Goal: Transaction & Acquisition: Purchase product/service

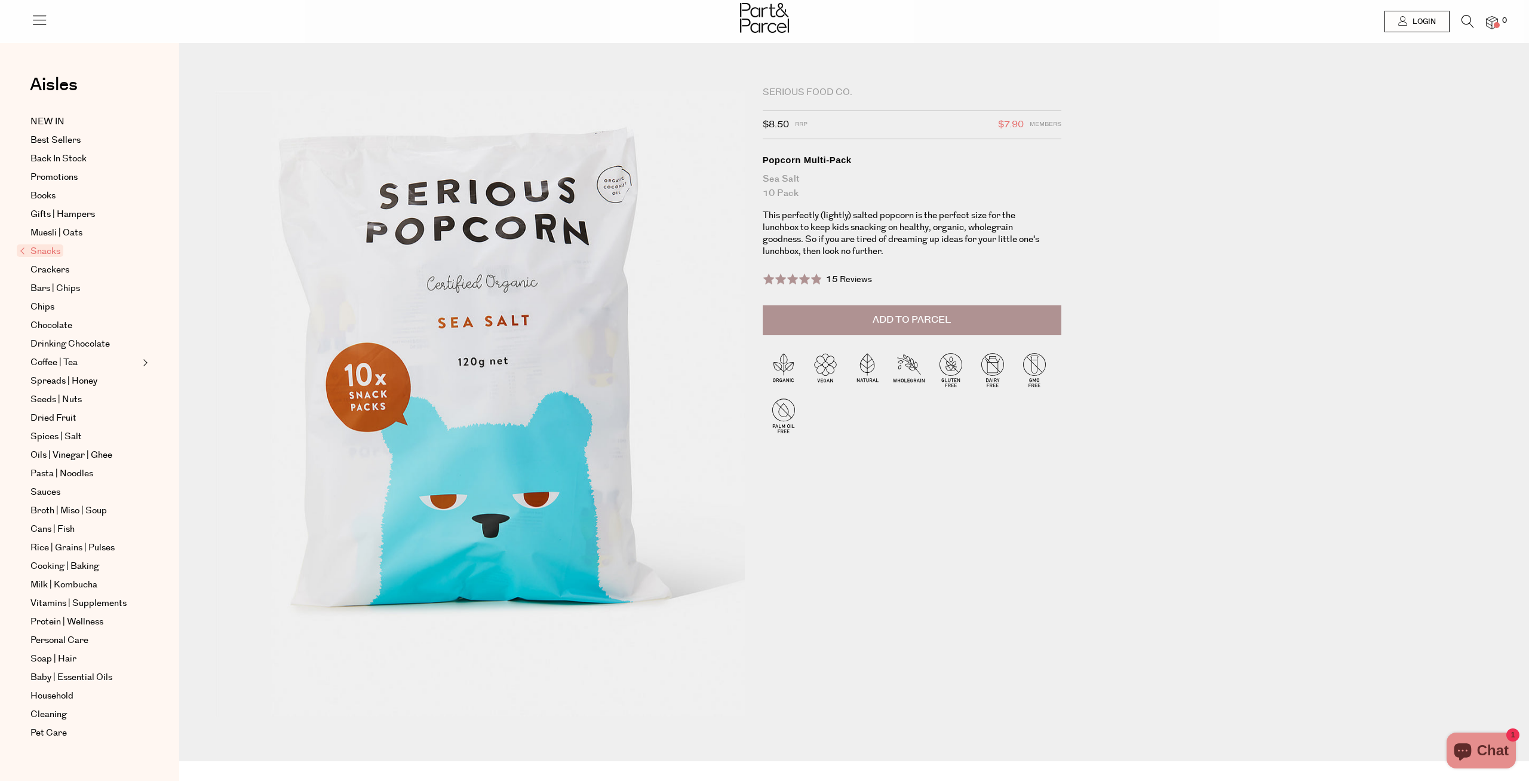
click at [906, 311] on button "Add to Parcel" at bounding box center [912, 320] width 299 height 30
click at [1502, 24] on span "1" at bounding box center [1504, 21] width 11 height 11
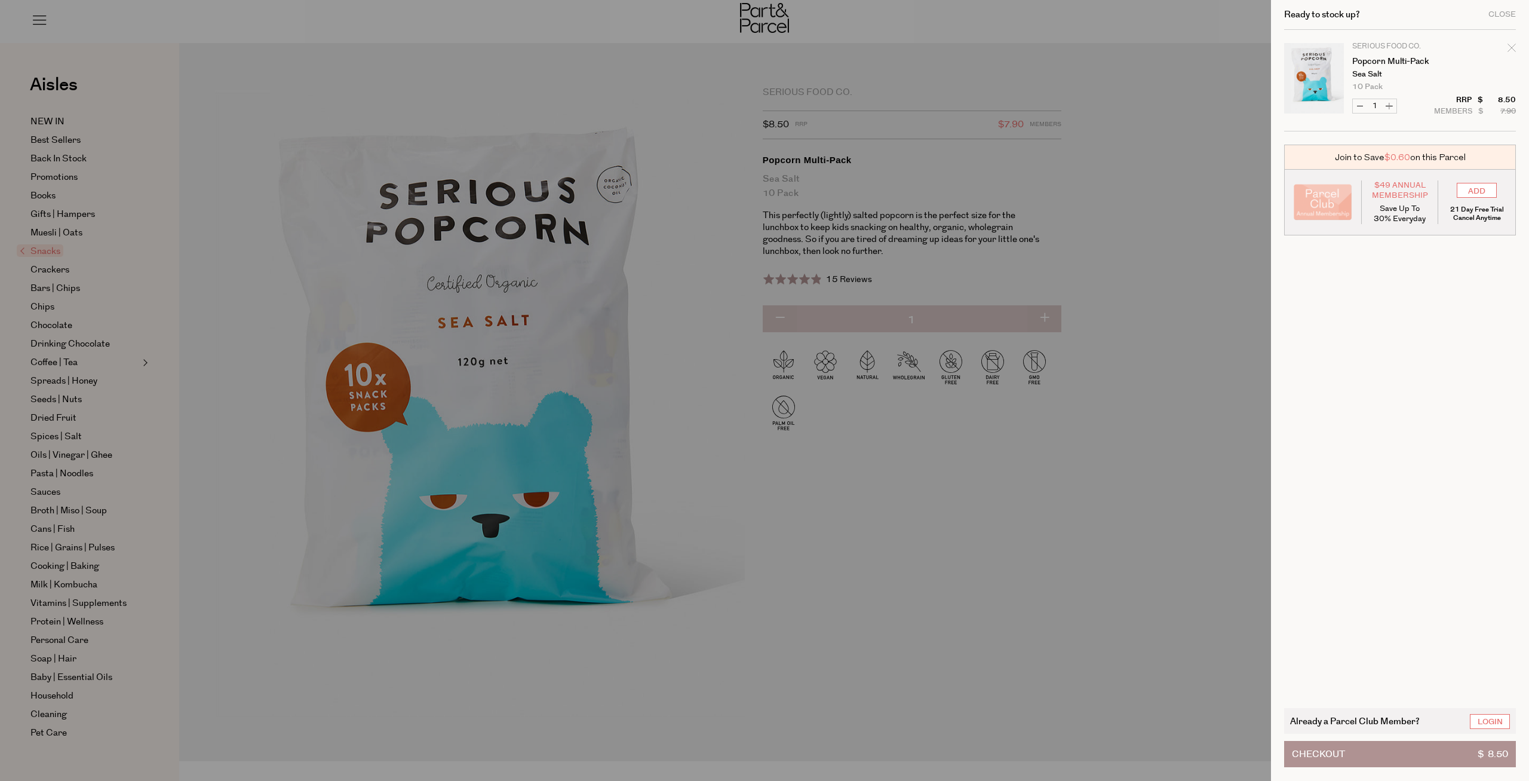
click at [1441, 744] on button "Checkout $ 8.50" at bounding box center [1400, 754] width 232 height 26
